Goal: Ask a question

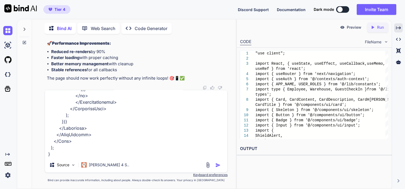
scroll to position [944, 0]
type textarea ""use client"; import React, { useEffect, useState } from 'react'; import Link f…"
click at [217, 165] on img "button" at bounding box center [218, 165] width 5 height 5
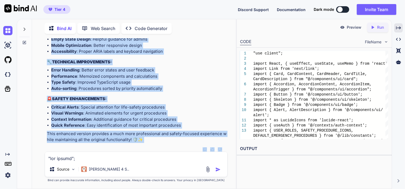
scroll to position [146122, 0]
drag, startPoint x: 45, startPoint y: 46, endPoint x: 155, endPoint y: 143, distance: 147.5
click at [155, 143] on div "You Bind AI I can see that the analytics card is indeed missing from your logs …" at bounding box center [136, 113] width 183 height 151
copy div "Loremip do sita Consectet Adipis Elitseddoe Temp incididun, ut'l etdo-magnaaliq…"
click at [86, 159] on textarea at bounding box center [136, 157] width 183 height 10
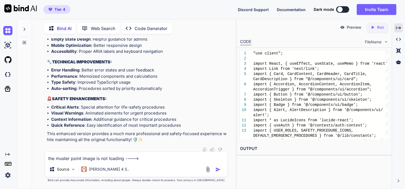
paste textarea ""use client"; import React, { useEffect, useState, useCallback, useMemo } from …"
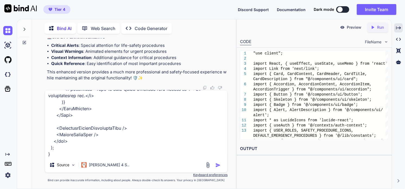
type textarea "the muster point image is not loading ---->"use client"; import React, { useEff…"
click at [219, 168] on img "button" at bounding box center [218, 165] width 5 height 5
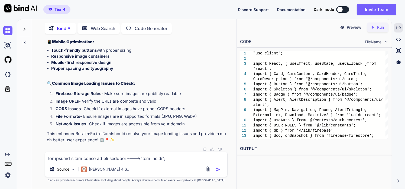
scroll to position [147049, 0]
click at [95, 160] on textarea at bounding box center [136, 157] width 183 height 10
paste textarea ""use client"; import React, { useEffect, useState, useCallback } from 'react'; …"
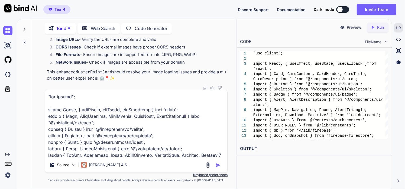
scroll to position [2799, 0]
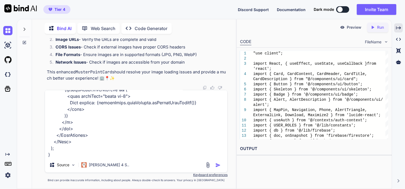
type textarea ""use client"; import React, { useEffect, useState, useCallback } from 'react'; …"
click at [220, 166] on img "button" at bounding box center [218, 165] width 5 height 5
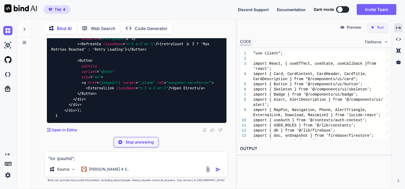
scroll to position [150650, 0]
